Goal: Task Accomplishment & Management: Manage account settings

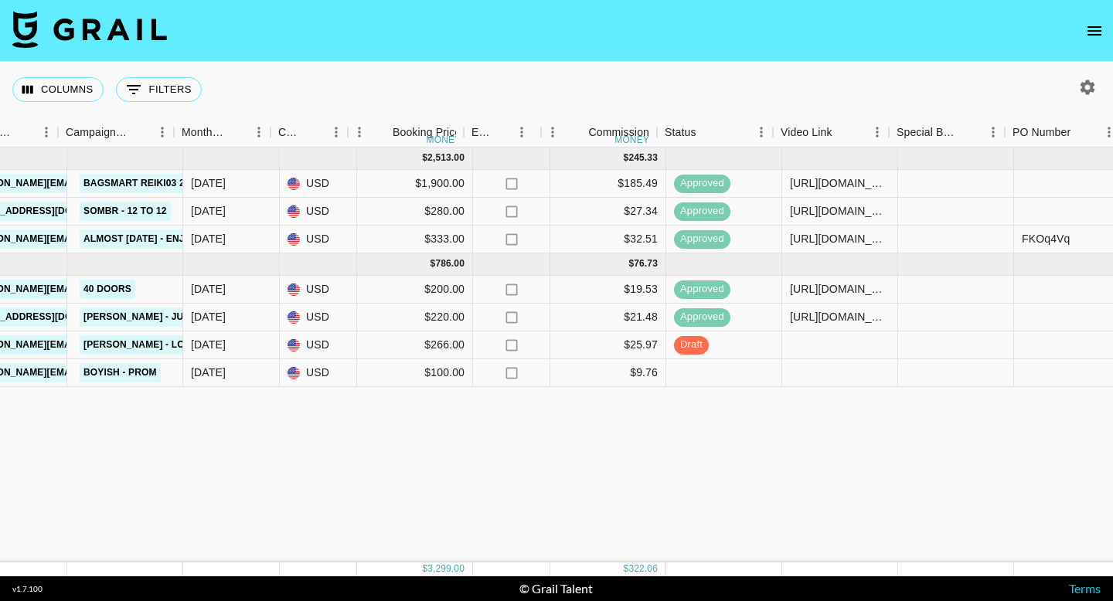
scroll to position [0, 671]
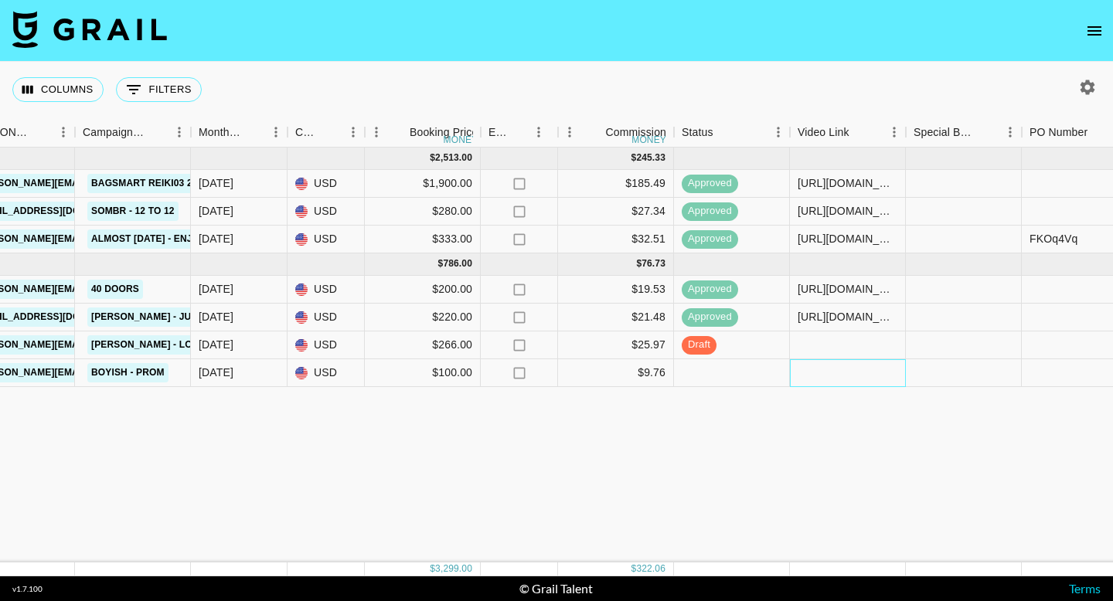
click at [836, 374] on div at bounding box center [848, 373] width 116 height 28
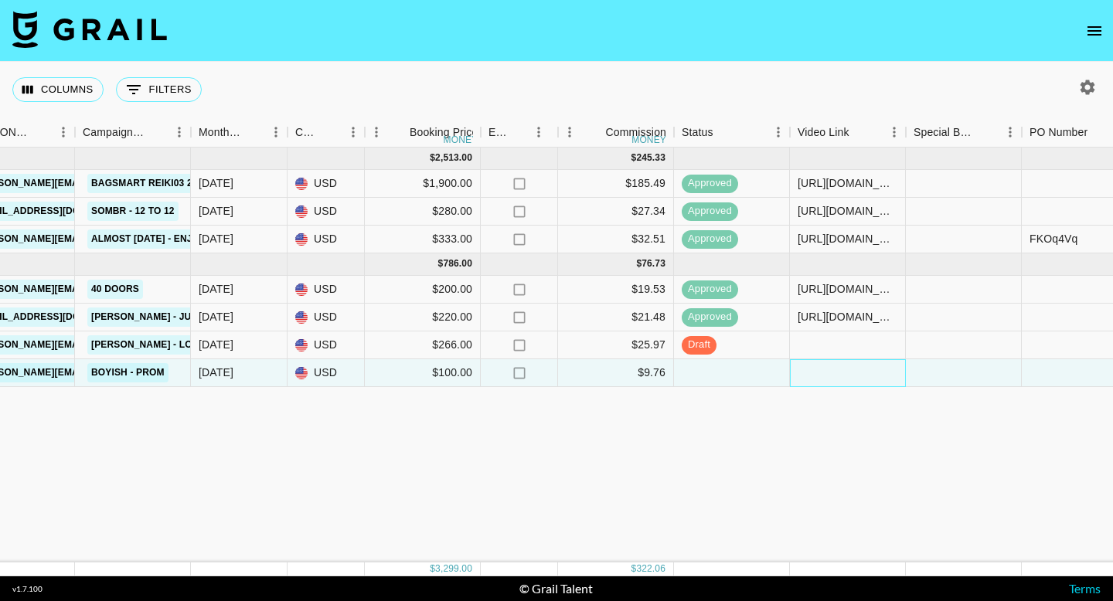
click at [836, 374] on div at bounding box center [848, 373] width 116 height 28
type input "https://www.tiktok.com/@strangelylex/video/7548610848751766815"
click at [808, 430] on div "Aug '25 ( 3 ) $ 2,513.00 $ 245.33 recmDwIF6lupC05fo lindseyburt julia.bird@grai…" at bounding box center [612, 355] width 2566 height 415
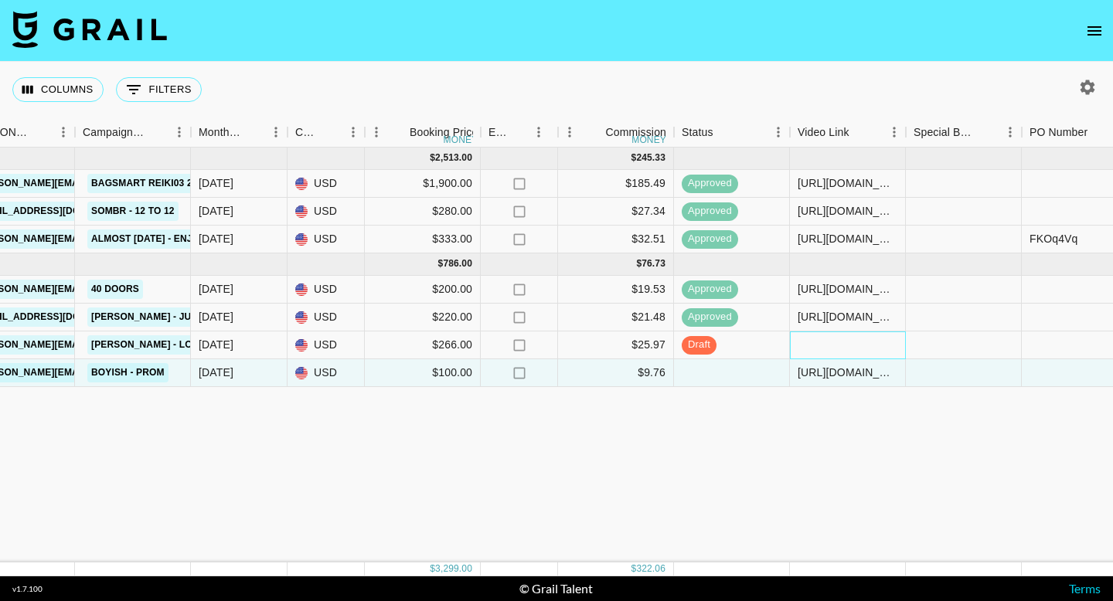
click at [832, 345] on div at bounding box center [848, 346] width 116 height 28
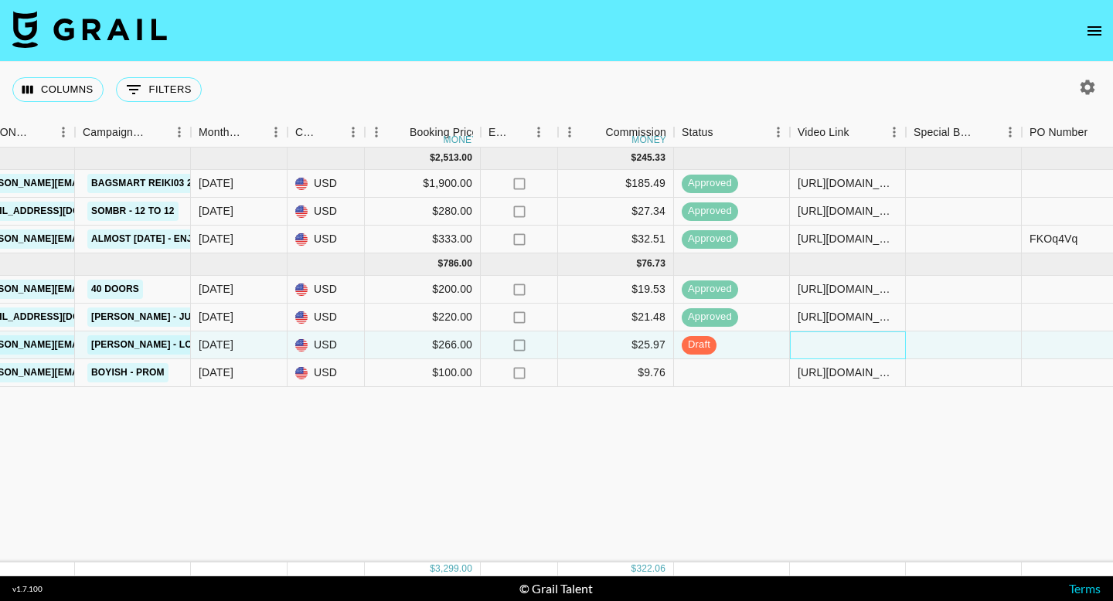
click at [832, 345] on div at bounding box center [848, 346] width 116 height 28
type input "https://www.instagram.com/p/DObcqw-EUwo/?hl=en-gb"
click at [760, 444] on div "Aug '25 ( 3 ) $ 2,513.00 $ 245.33 recmDwIF6lupC05fo lindseyburt julia.bird@grai…" at bounding box center [612, 355] width 2566 height 415
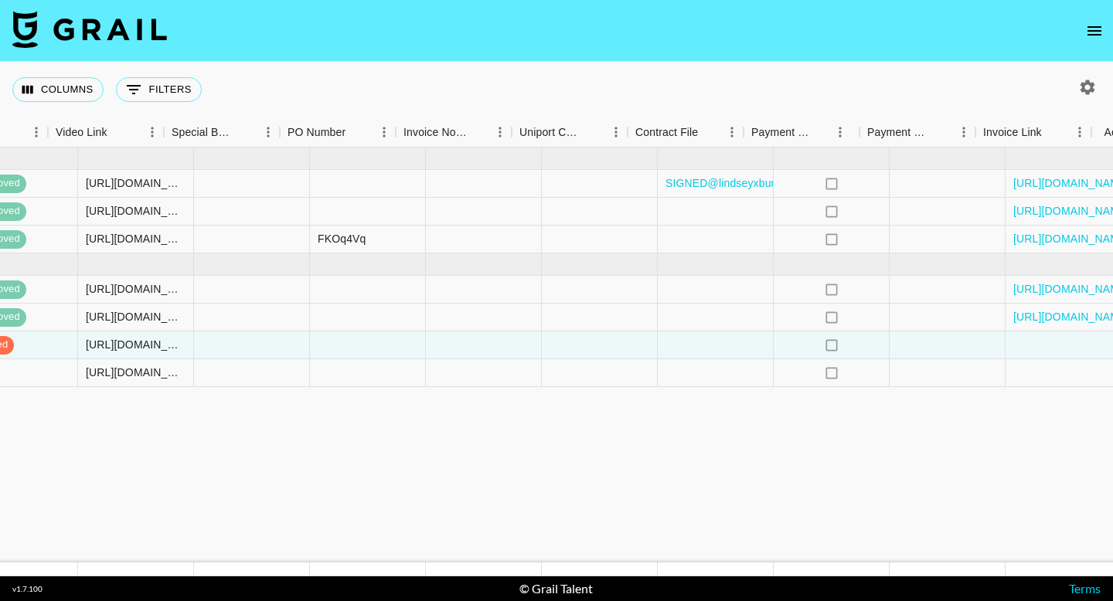
scroll to position [0, 1453]
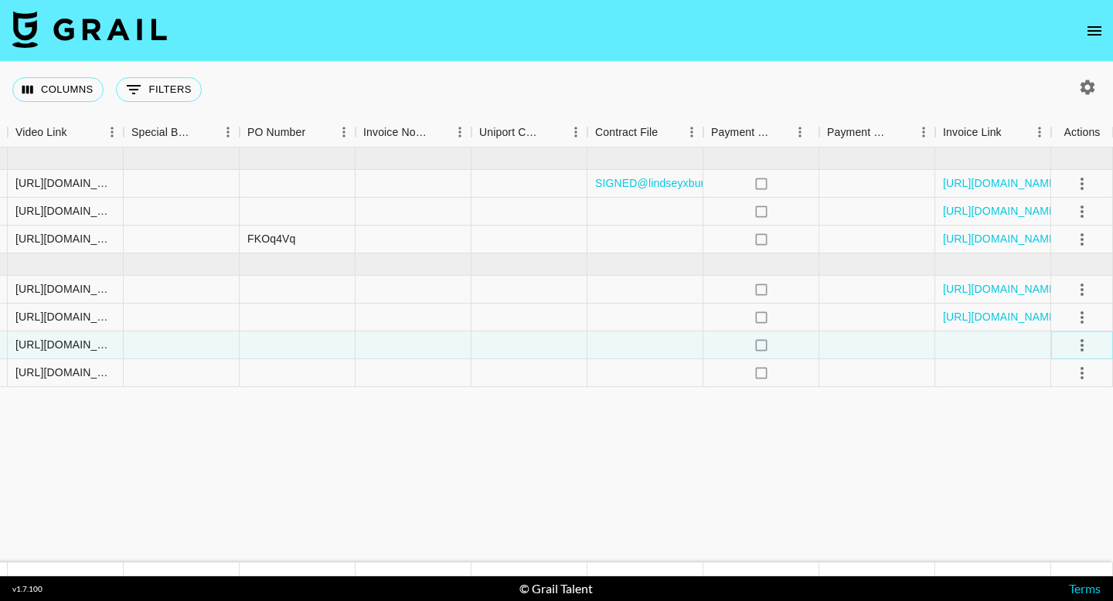
click at [1078, 347] on icon "select merge strategy" at bounding box center [1082, 345] width 19 height 19
click at [1041, 484] on div "Approve" at bounding box center [1048, 490] width 47 height 19
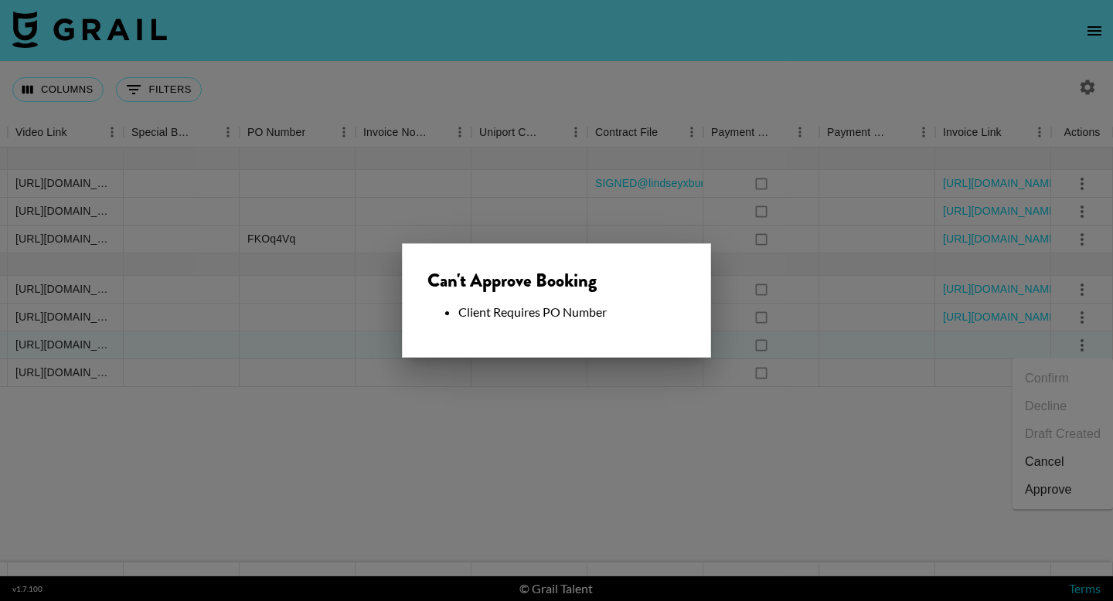
click at [705, 381] on div at bounding box center [556, 300] width 1113 height 601
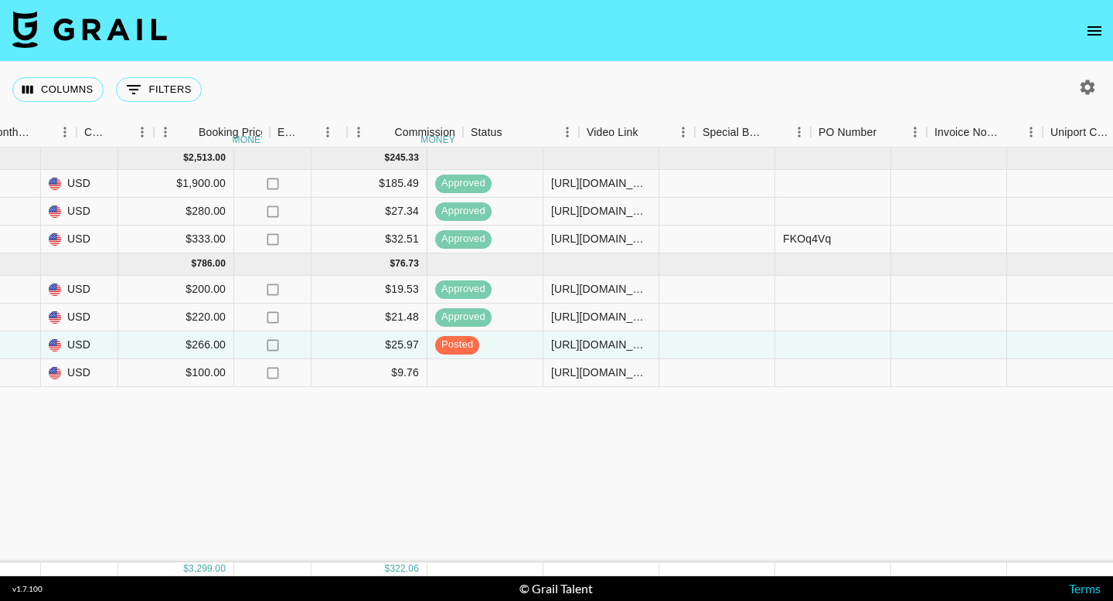
scroll to position [0, 875]
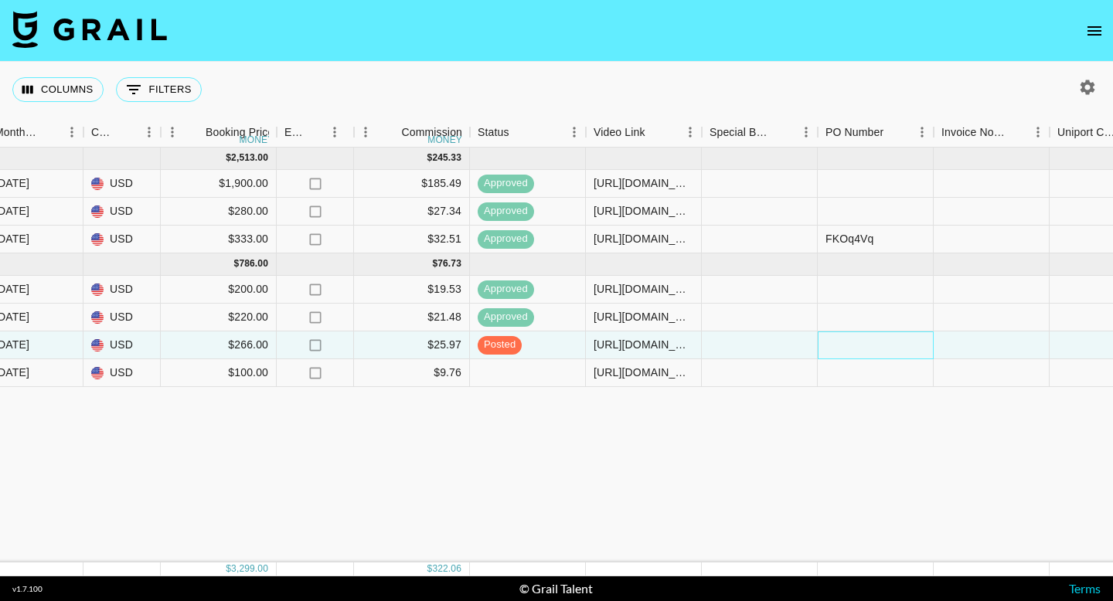
click at [883, 346] on div at bounding box center [876, 346] width 116 height 28
type input "A"
type input "4ART1V4"
click at [862, 434] on div "Aug '25 ( 3 ) $ 2,513.00 $ 245.33 recmDwIF6lupC05fo lindseyburt julia.bird@grai…" at bounding box center [408, 355] width 2566 height 415
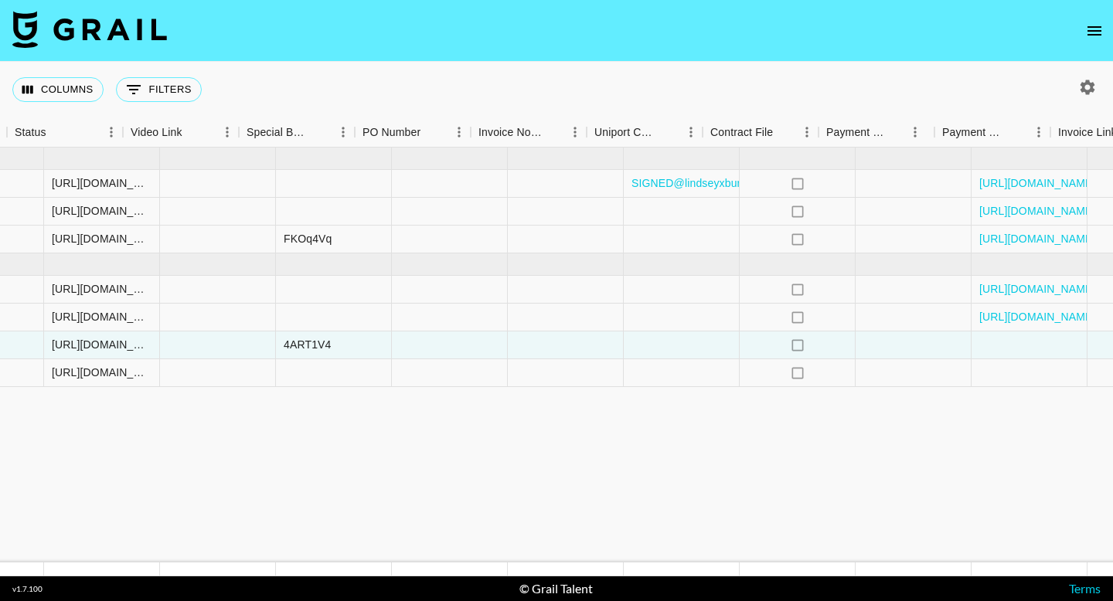
scroll to position [0, 1453]
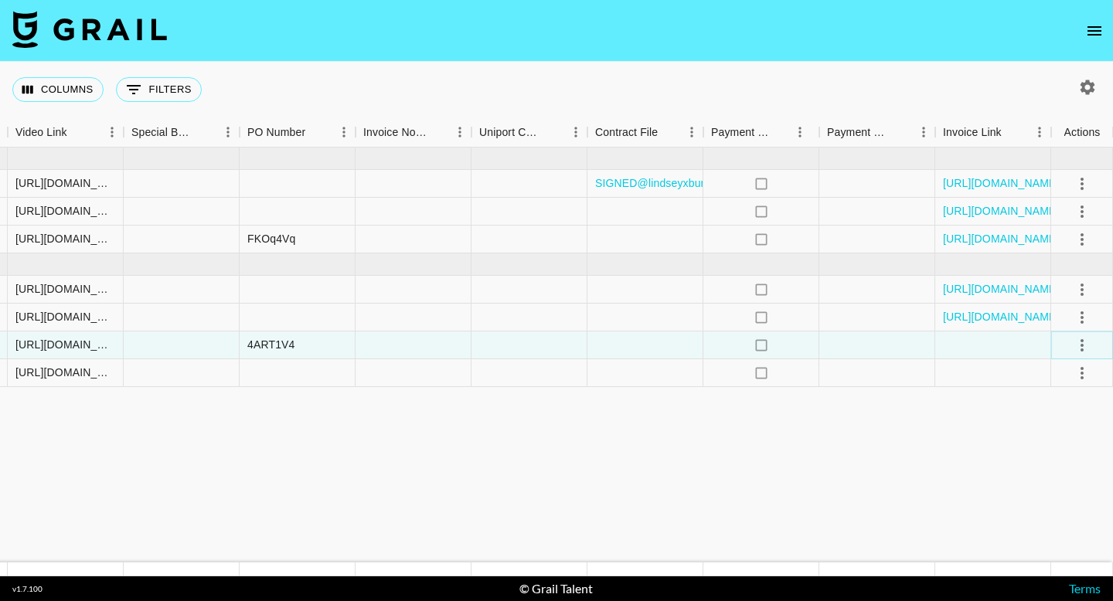
click at [1080, 349] on icon "select merge strategy" at bounding box center [1081, 345] width 3 height 12
click at [1040, 485] on div "Approve" at bounding box center [1048, 490] width 47 height 19
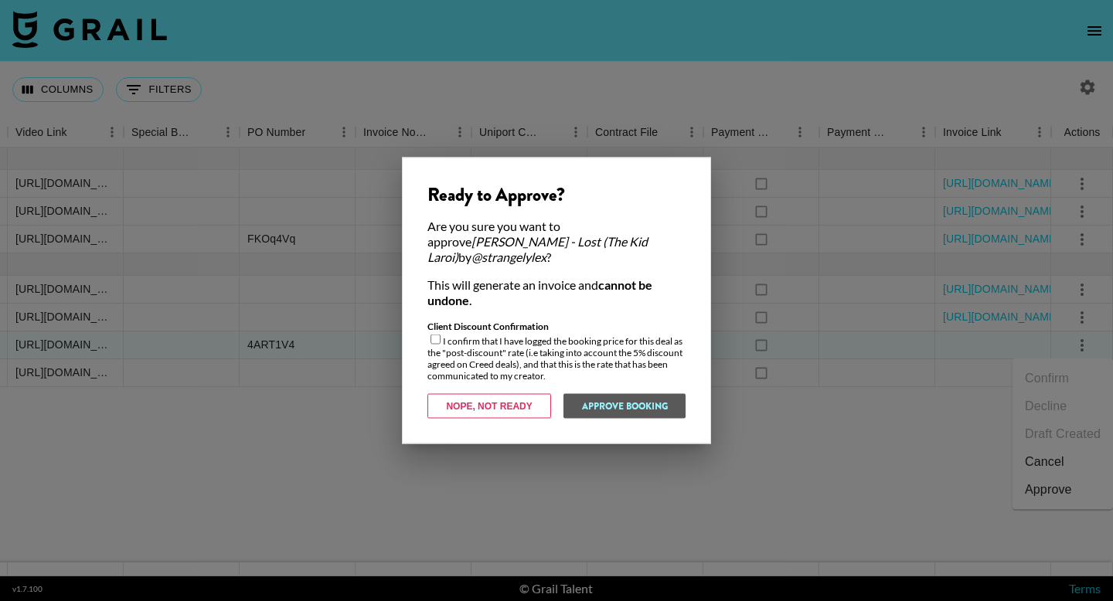
click at [437, 337] on input "checkbox" at bounding box center [435, 340] width 10 height 10
checkbox input "true"
click at [638, 410] on button "Approve Booking" at bounding box center [624, 406] width 123 height 25
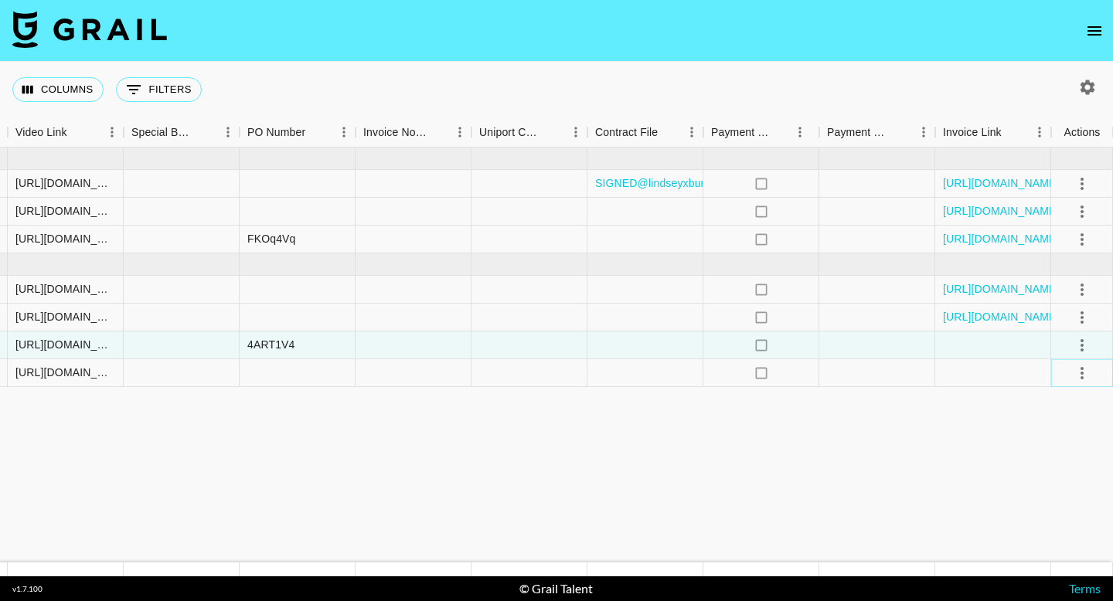
click at [1080, 377] on icon "select merge strategy" at bounding box center [1081, 373] width 3 height 12
click at [1060, 518] on div "Approve" at bounding box center [1048, 518] width 47 height 19
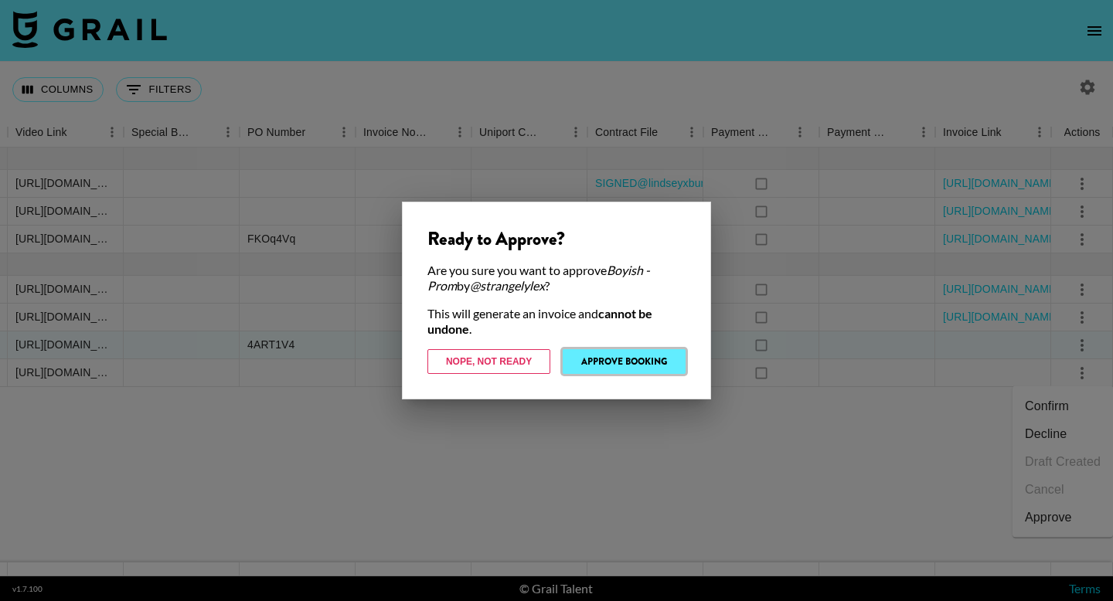
click at [647, 365] on button "Approve Booking" at bounding box center [624, 361] width 123 height 25
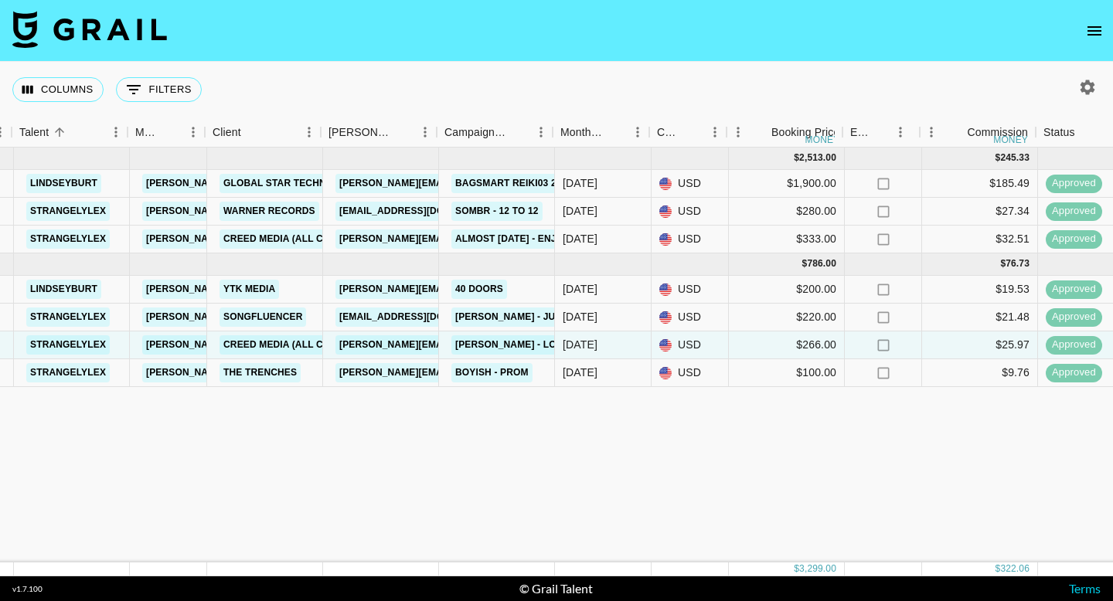
scroll to position [0, 321]
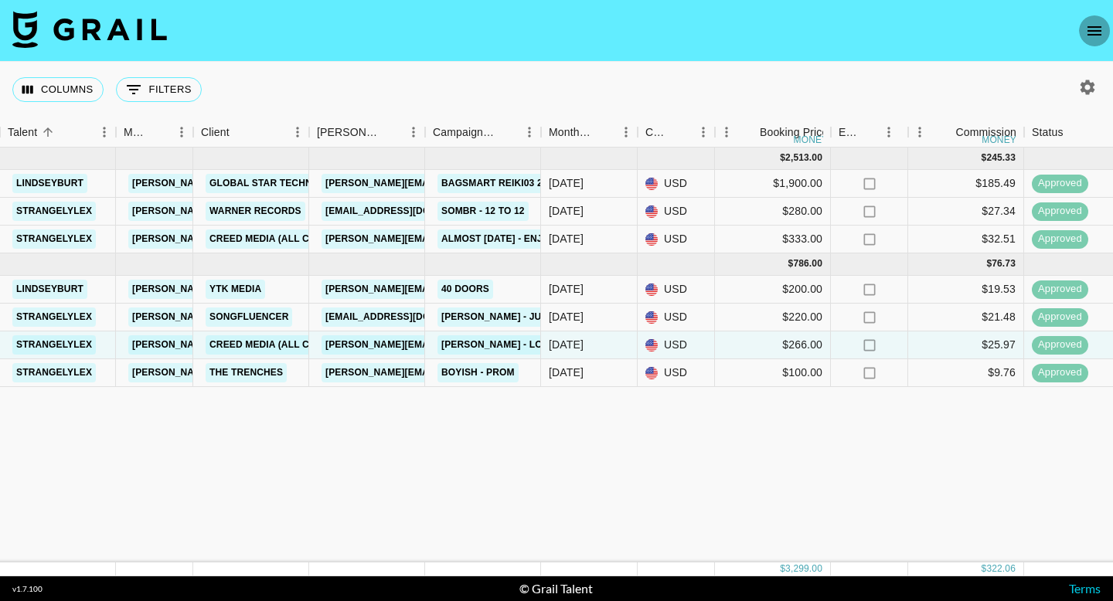
click at [1097, 28] on icon "open drawer" at bounding box center [1094, 31] width 19 height 19
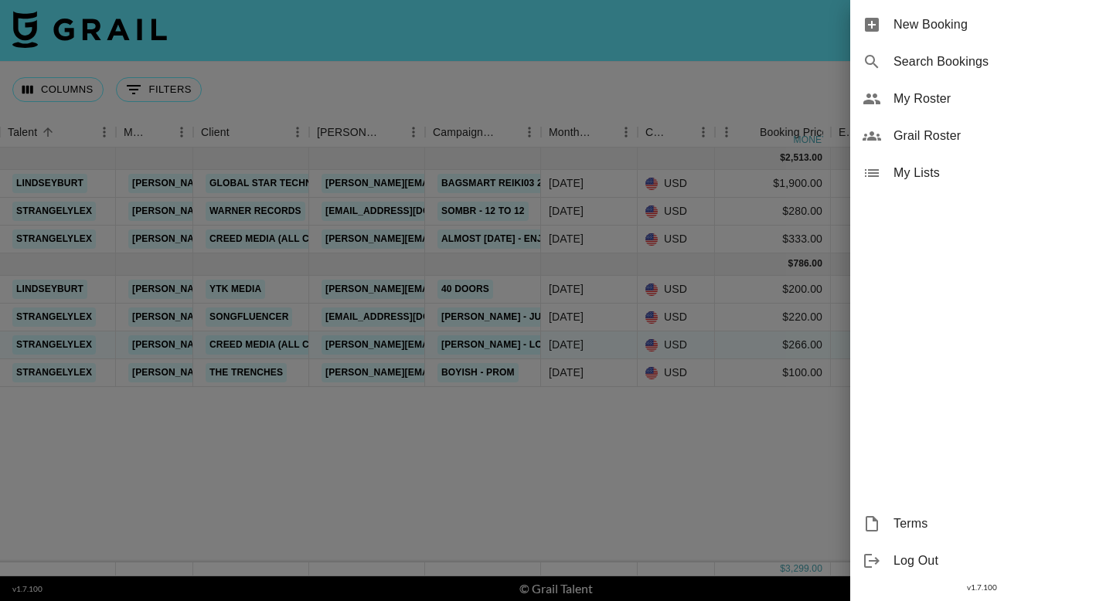
click at [969, 102] on span "My Roster" at bounding box center [996, 99] width 207 height 19
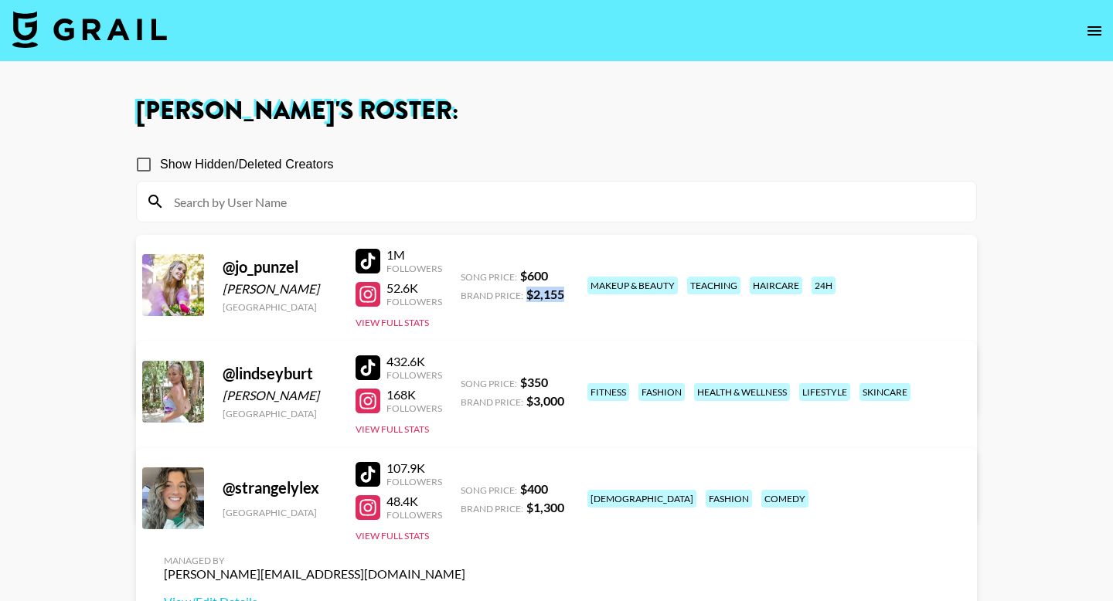
drag, startPoint x: 568, startPoint y: 297, endPoint x: 526, endPoint y: 296, distance: 42.5
click at [526, 297] on div "@ jo_punzel Jolene Horn South Africa 1M Followers 52.6K Followers View Full Sta…" at bounding box center [556, 325] width 841 height 180
copy strong "$ 2,155"
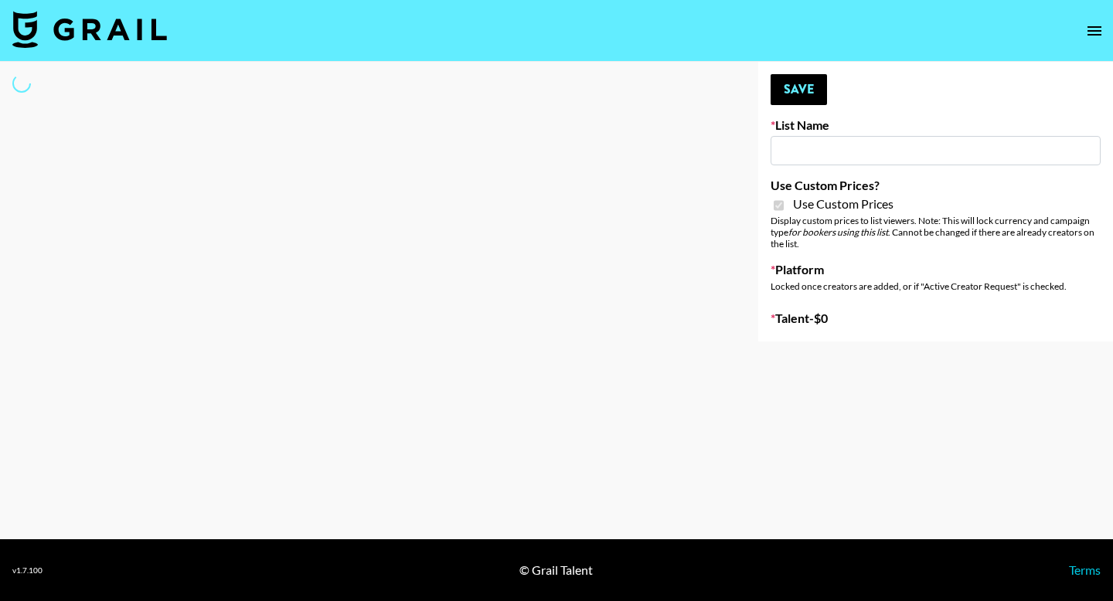
type input "Superpower ([DATE])"
checkbox input "true"
select select "Brand"
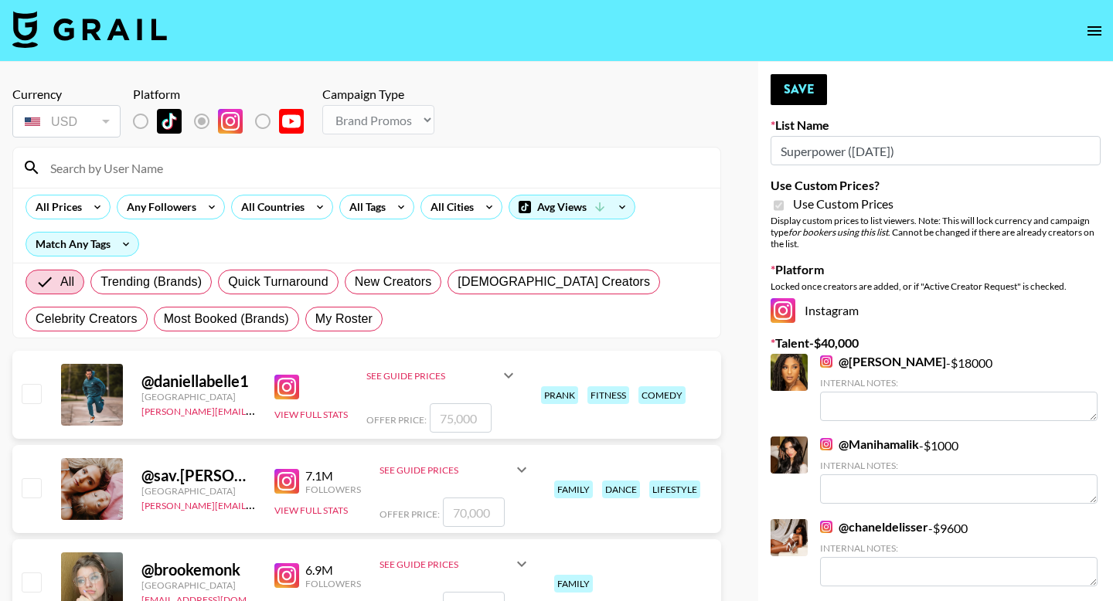
click at [331, 305] on div "All Trending (Brands) Quick Turnaround New Creators [DEMOGRAPHIC_DATA] Creators…" at bounding box center [366, 301] width 689 height 74
click at [331, 314] on span "My Roster" at bounding box center [343, 319] width 57 height 19
click at [315, 319] on input "My Roster" at bounding box center [315, 319] width 0 height 0
radio input "true"
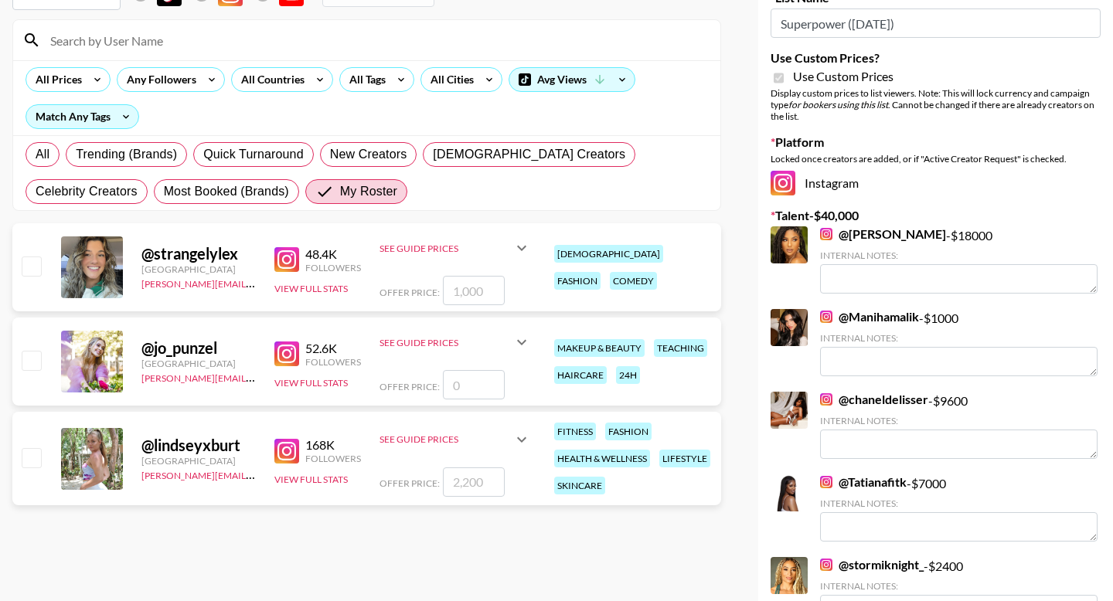
scroll to position [162, 0]
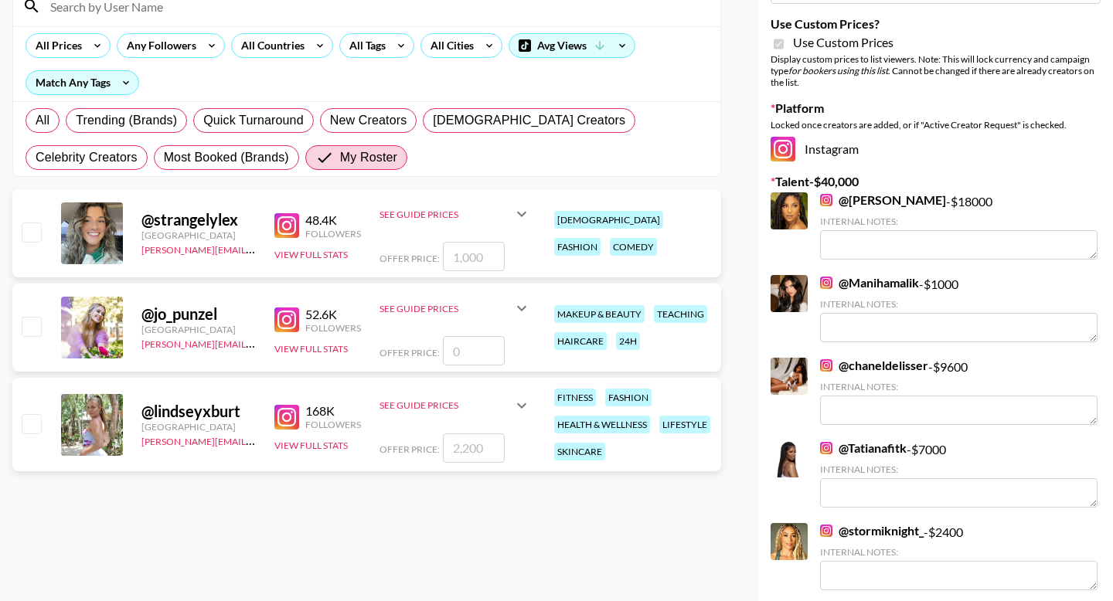
click at [38, 417] on input "checkbox" at bounding box center [31, 423] width 19 height 19
checkbox input "true"
type input "2200"
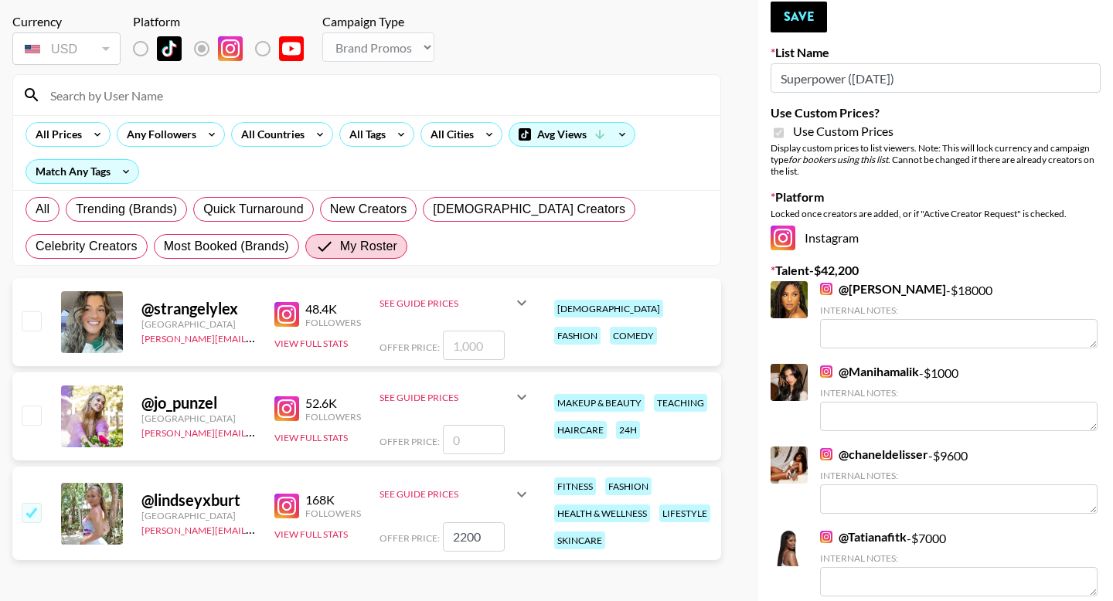
scroll to position [0, 0]
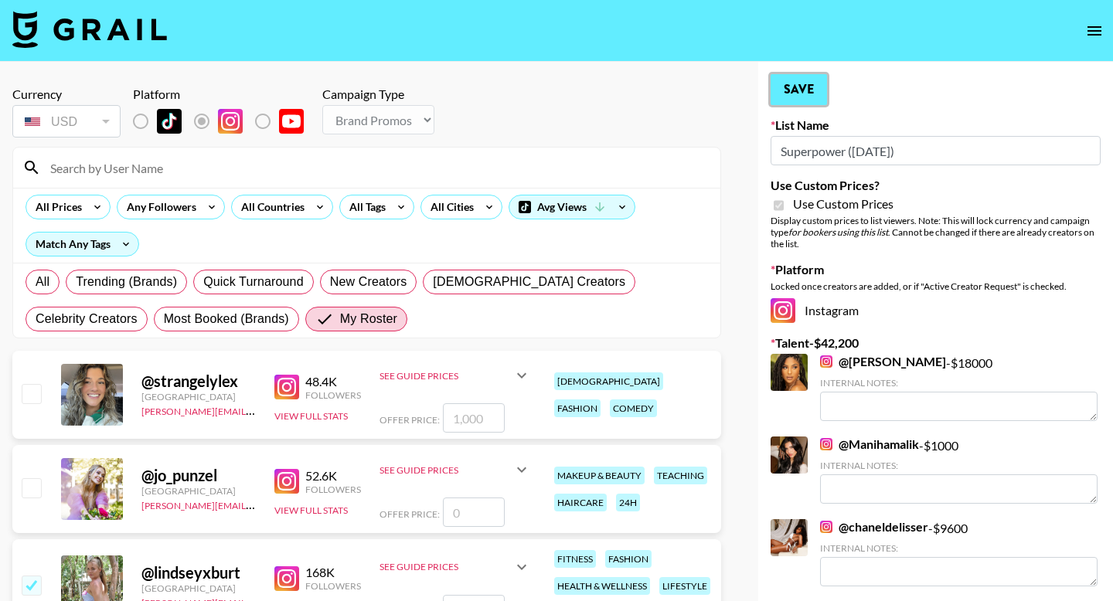
click at [812, 86] on button "Save" at bounding box center [799, 89] width 56 height 31
